Goal: Task Accomplishment & Management: Manage account settings

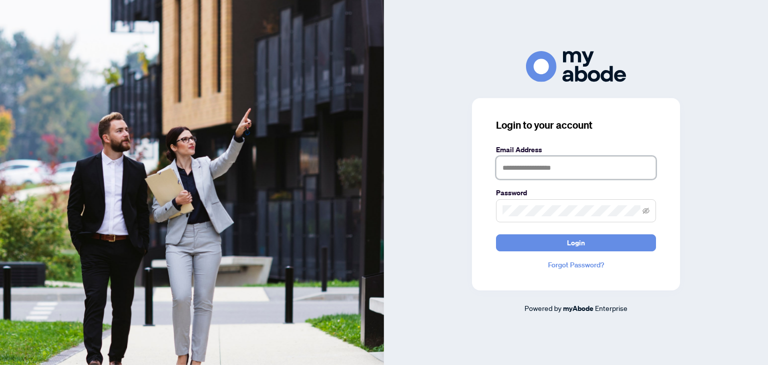
click at [530, 166] on input "text" at bounding box center [576, 167] width 160 height 23
type input "**********"
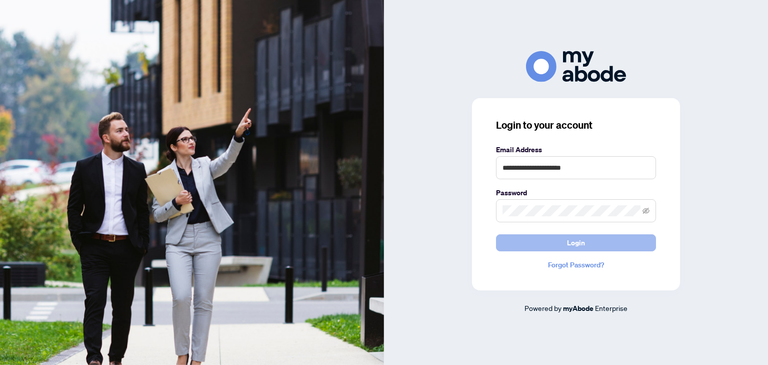
click at [566, 238] on button "Login" at bounding box center [576, 242] width 160 height 17
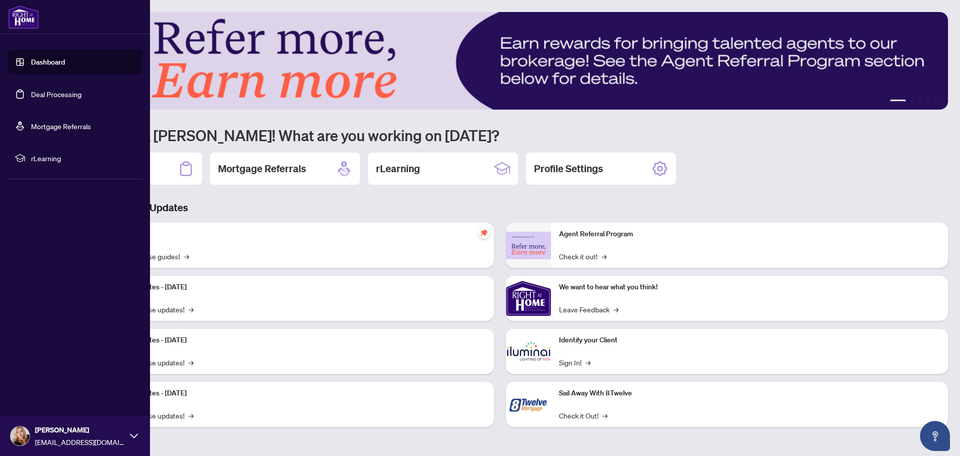
click at [59, 97] on link "Deal Processing" at bounding box center [56, 94] width 51 height 9
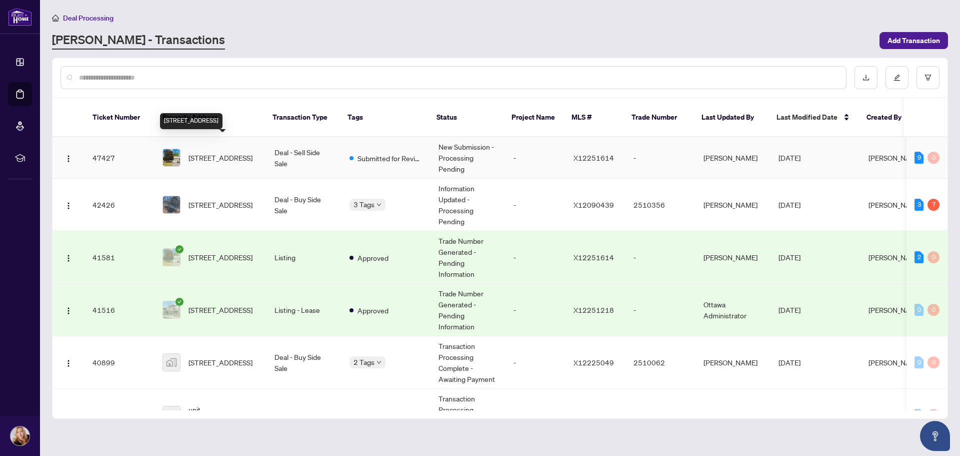
click at [225, 152] on span "[STREET_ADDRESS]" at bounding box center [221, 157] width 64 height 11
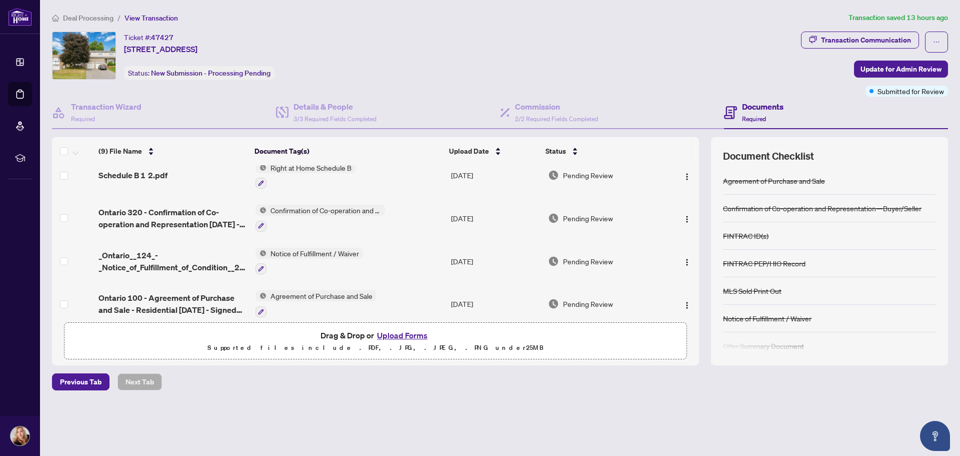
scroll to position [235, 0]
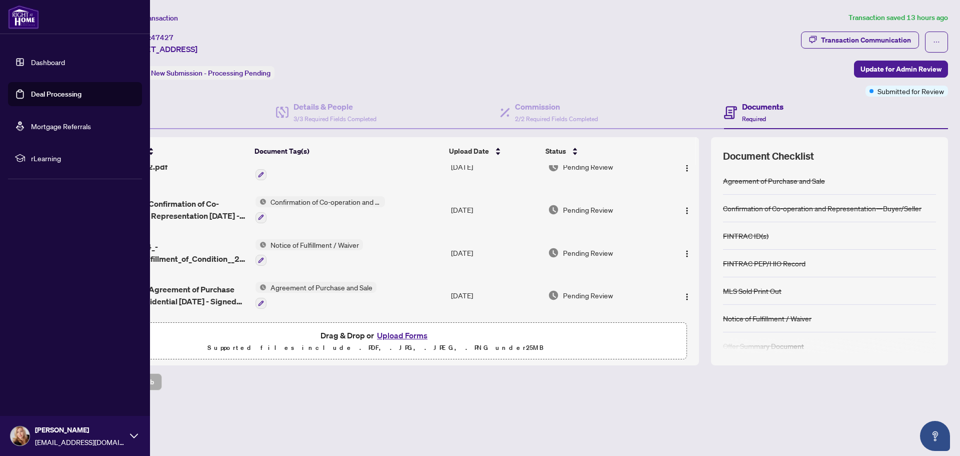
click at [46, 58] on link "Dashboard" at bounding box center [48, 62] width 34 height 9
